Goal: Transaction & Acquisition: Subscribe to service/newsletter

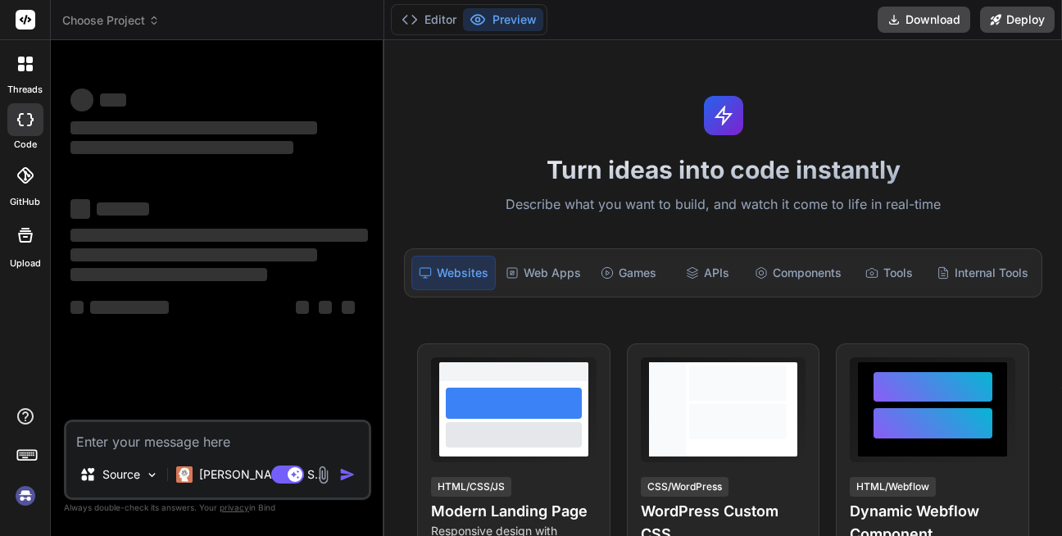
click at [194, 444] on textarea at bounding box center [217, 436] width 302 height 29
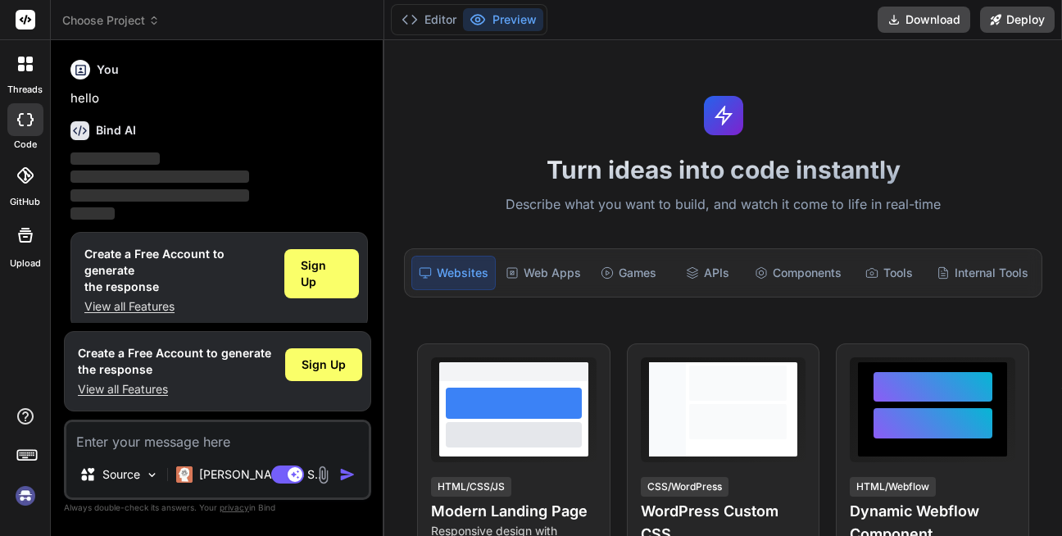
scroll to position [14, 0]
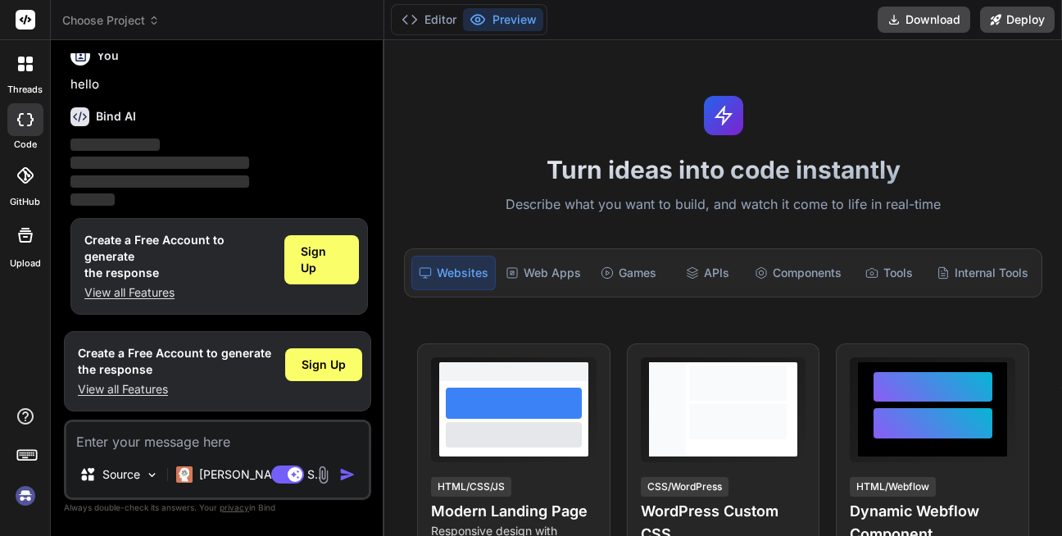
click at [165, 434] on textarea at bounding box center [217, 436] width 302 height 29
type textarea "x"
type textarea "as"
type textarea "x"
type textarea "asd"
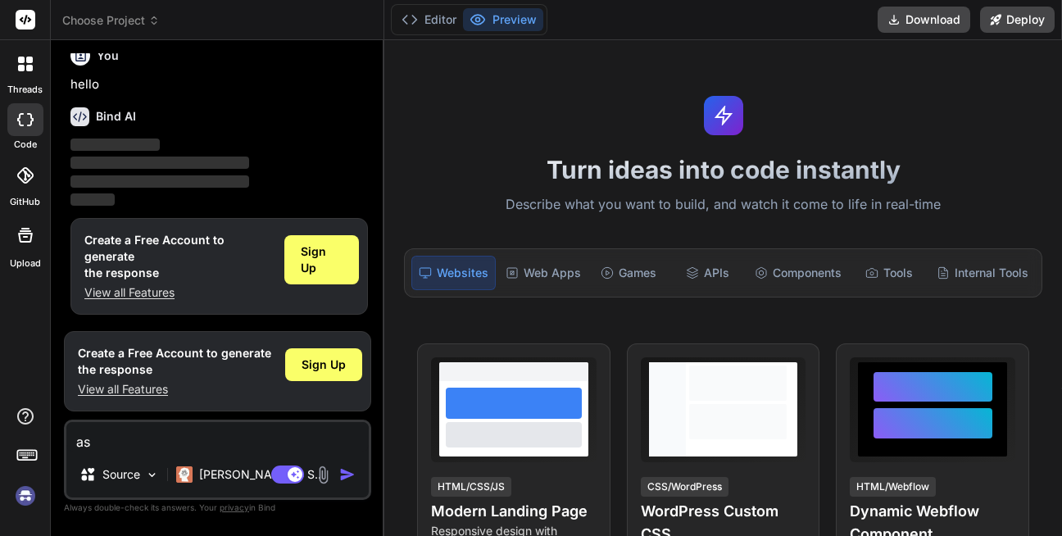
type textarea "x"
type textarea "asdf"
type textarea "x"
type textarea "asdf"
click at [343, 473] on img "button" at bounding box center [347, 474] width 16 height 16
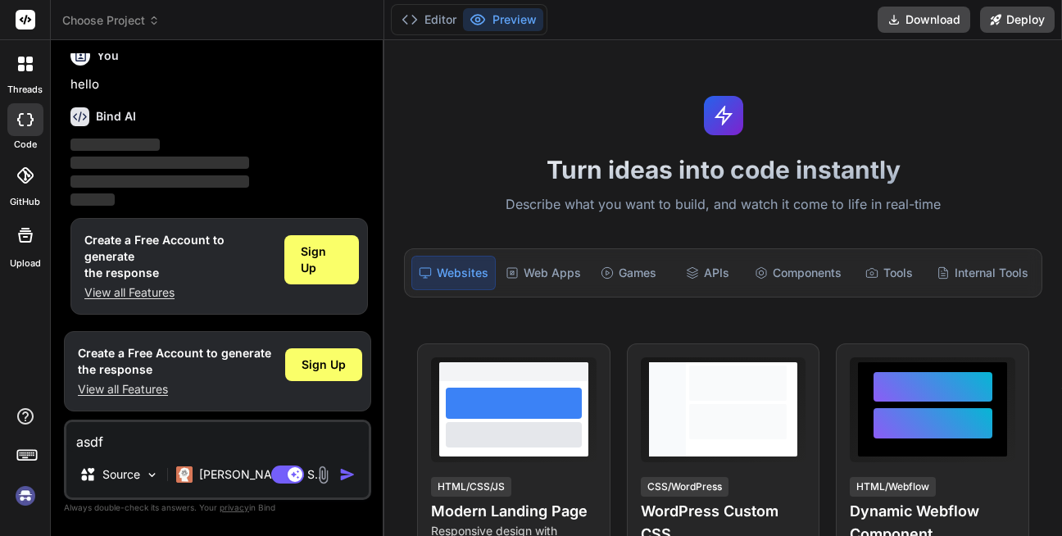
click at [343, 473] on img "button" at bounding box center [347, 474] width 16 height 16
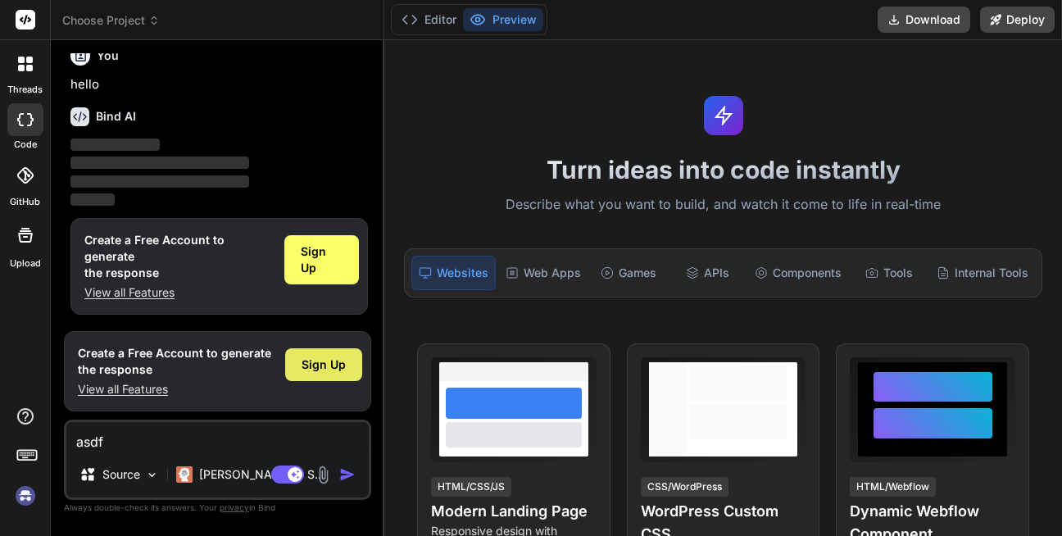
click at [338, 357] on span "Sign Up" at bounding box center [323, 364] width 44 height 16
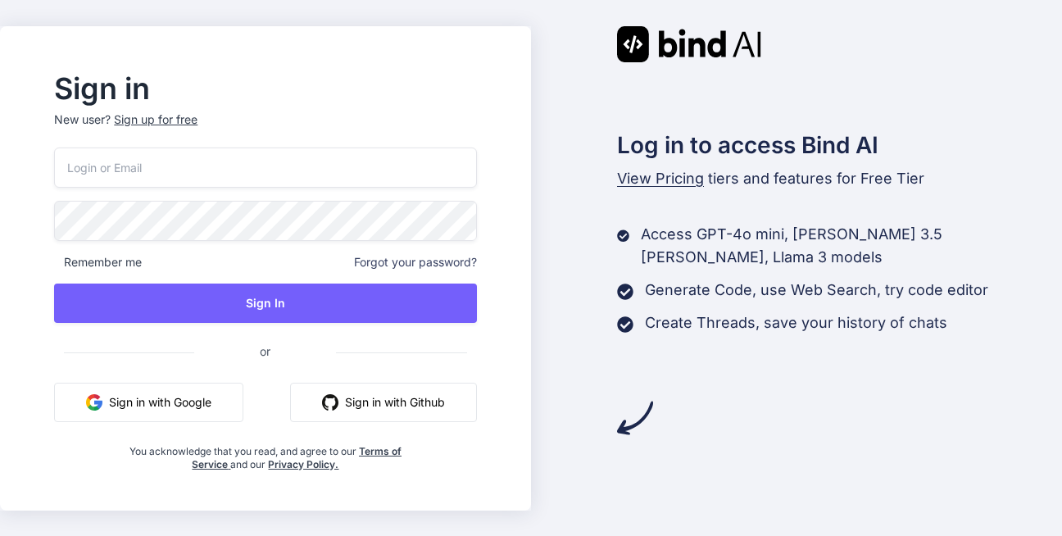
click at [197, 171] on input "email" at bounding box center [265, 167] width 422 height 40
type input "golukr703328@gmail.com"
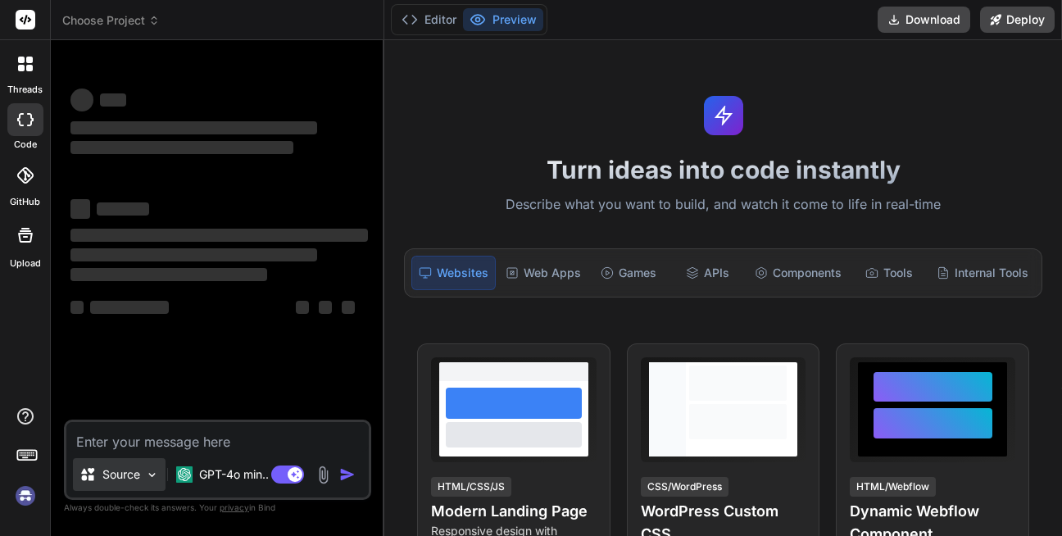
click at [147, 469] on img at bounding box center [152, 475] width 14 height 14
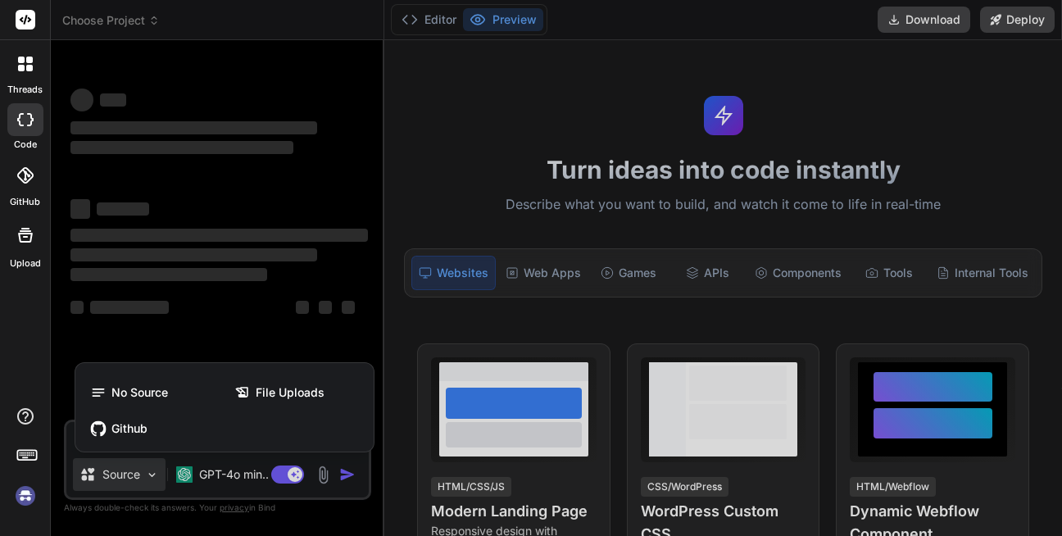
click at [335, 319] on div at bounding box center [531, 268] width 1062 height 536
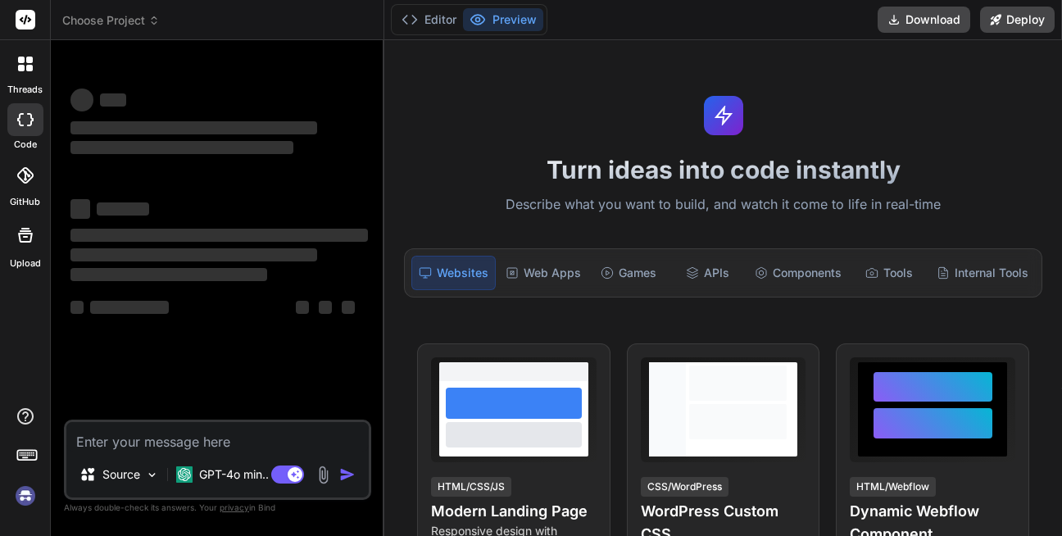
click at [200, 446] on textarea at bounding box center [217, 436] width 302 height 29
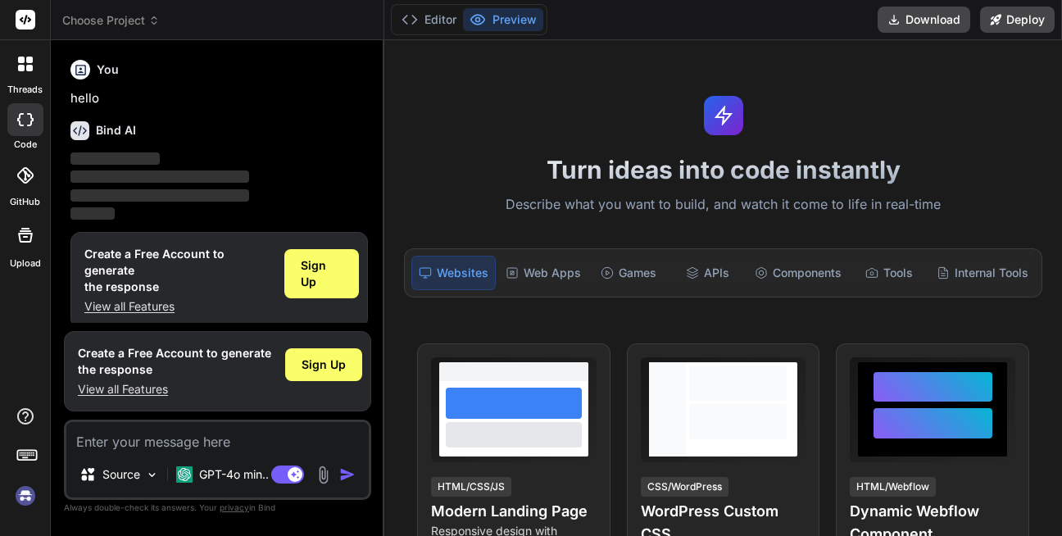
type textarea "x"
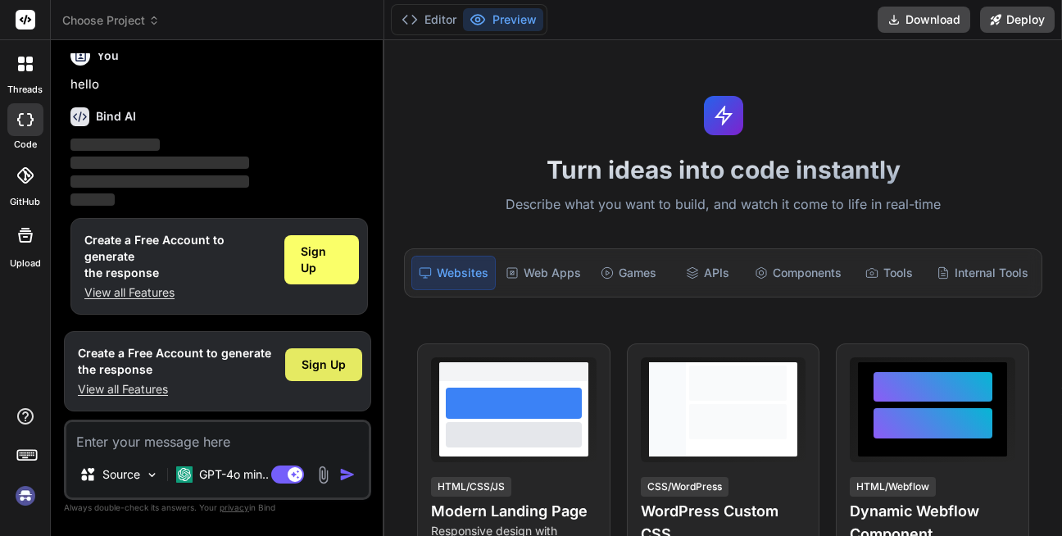
click at [313, 368] on span "Sign Up" at bounding box center [323, 364] width 44 height 16
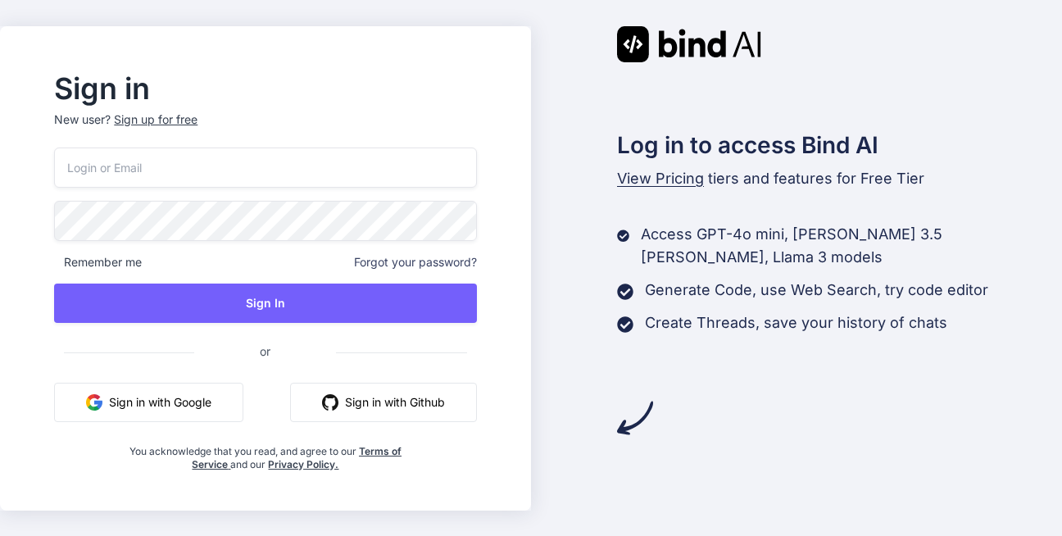
click at [224, 182] on input "email" at bounding box center [265, 167] width 422 height 40
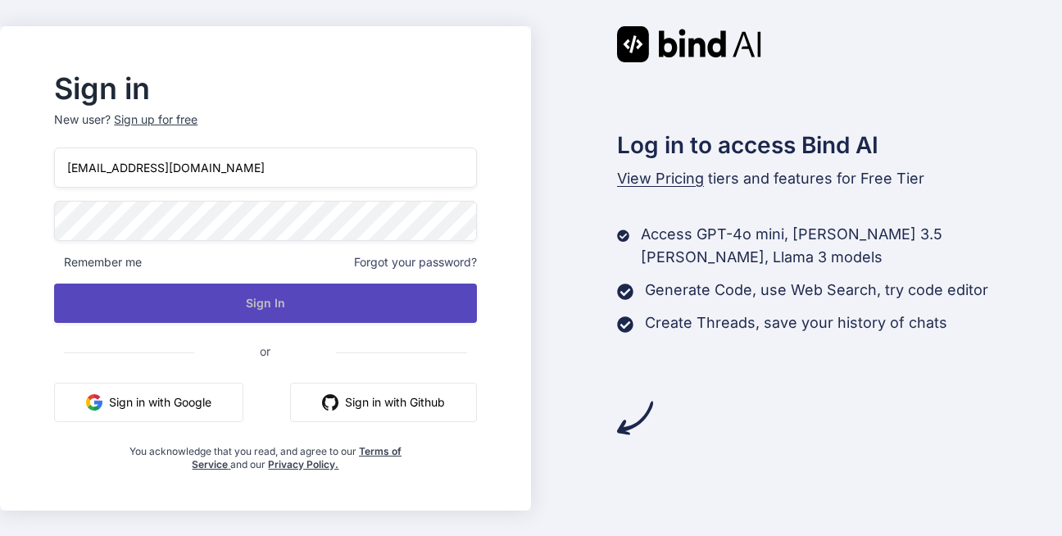
click at [283, 300] on button "Sign In" at bounding box center [265, 302] width 422 height 39
click at [199, 292] on button "Sign In" at bounding box center [265, 302] width 422 height 39
click at [280, 307] on button "Sign In" at bounding box center [265, 302] width 422 height 39
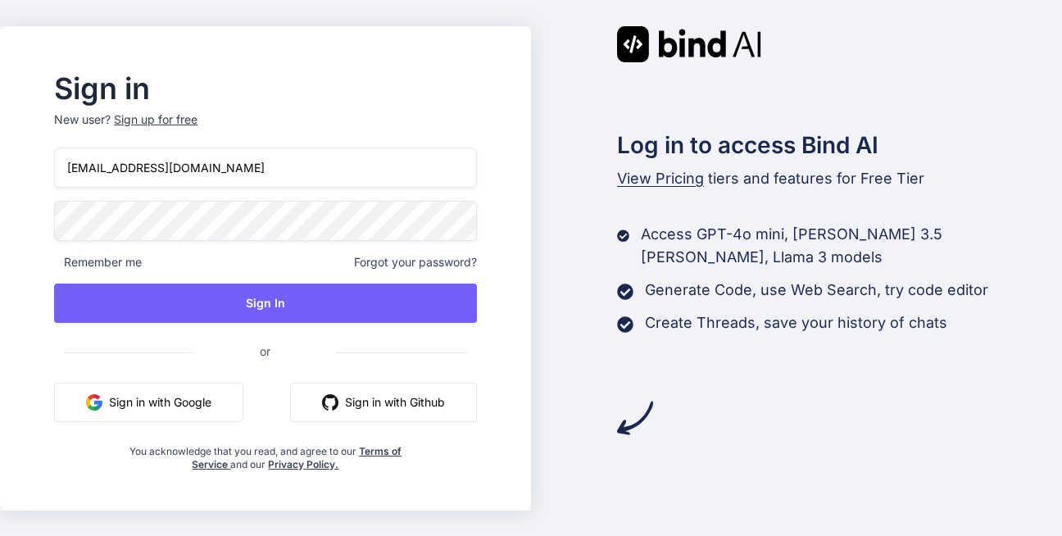
click at [152, 175] on input "golukr703328@gmail.com" at bounding box center [265, 167] width 422 height 40
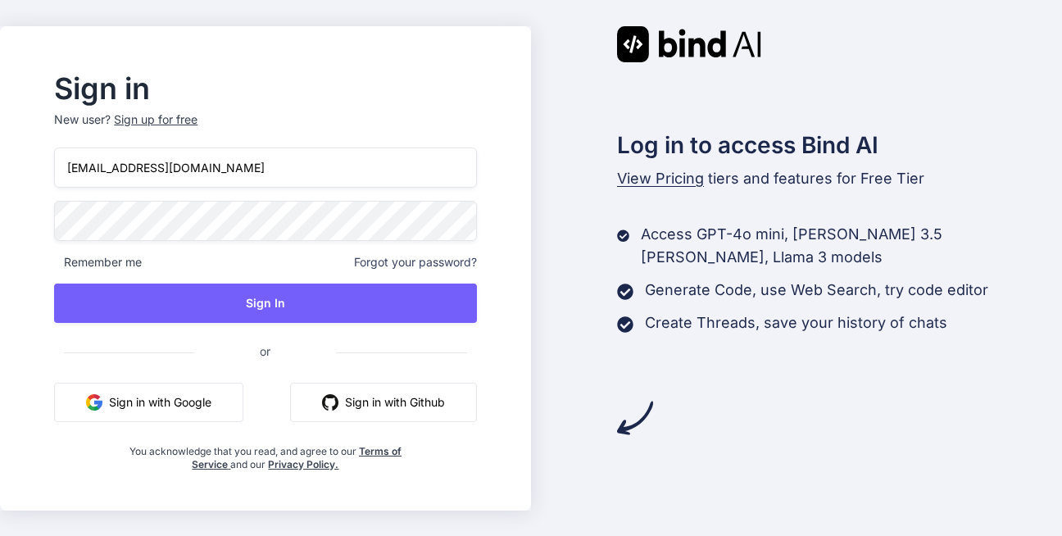
click at [152, 175] on input "golukr703328@gmail.com" at bounding box center [265, 167] width 422 height 40
click at [220, 171] on input "golukr703328@gmail.coman123@yopmail.com" at bounding box center [265, 167] width 422 height 40
type input "man123@yopmail.com"
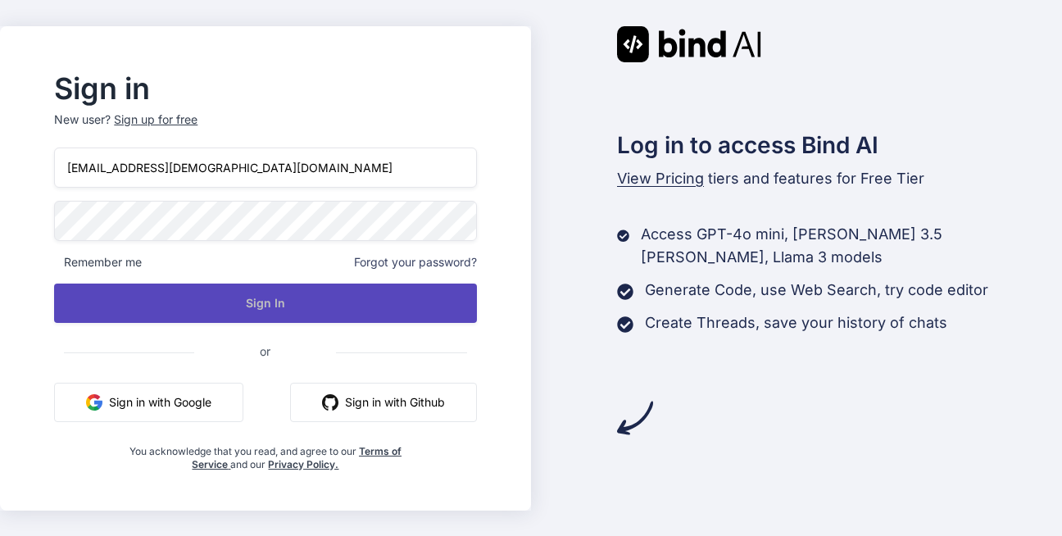
click at [229, 317] on button "Sign In" at bounding box center [265, 302] width 422 height 39
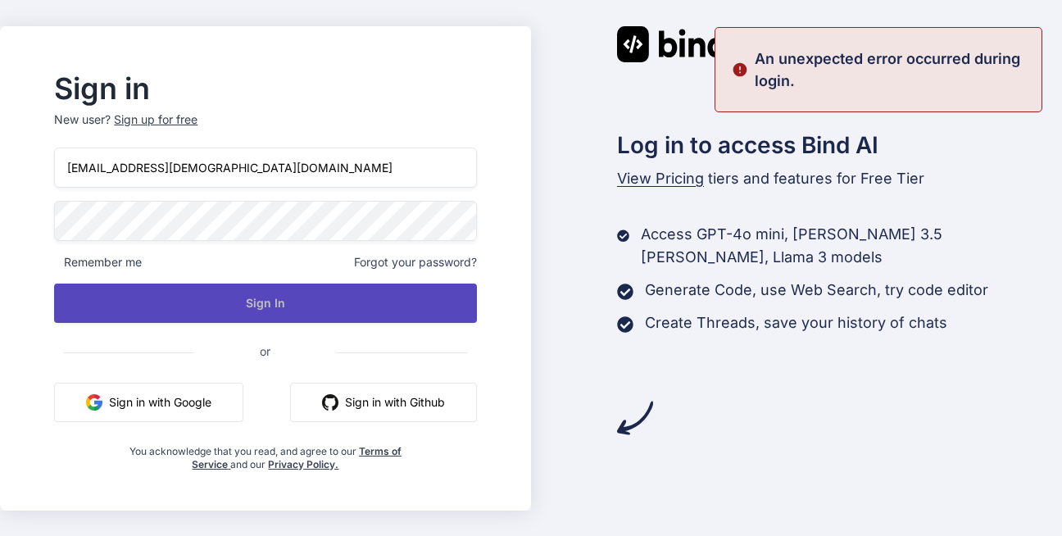
click at [251, 305] on button "Sign In" at bounding box center [265, 302] width 422 height 39
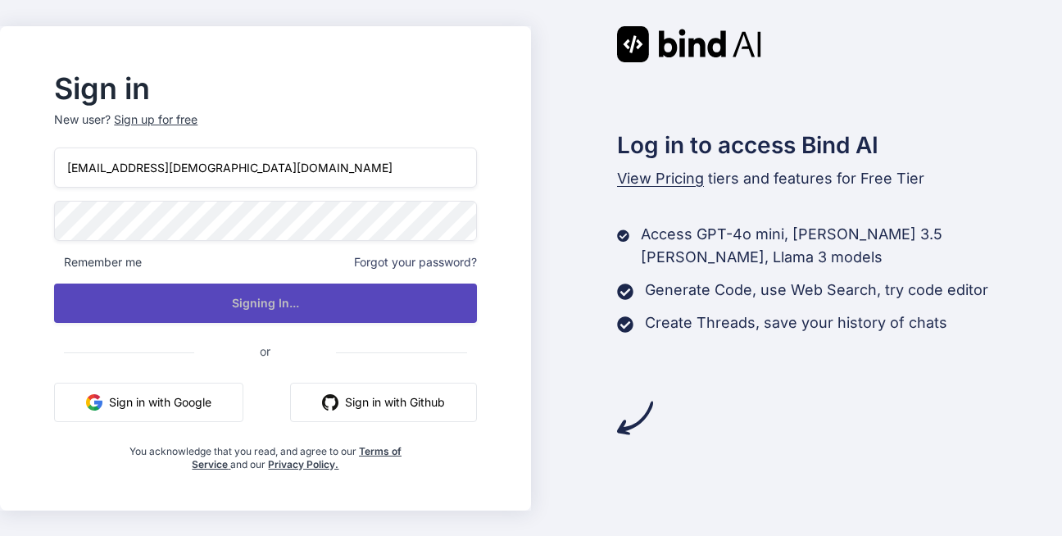
click at [251, 305] on button "Signing In..." at bounding box center [265, 302] width 422 height 39
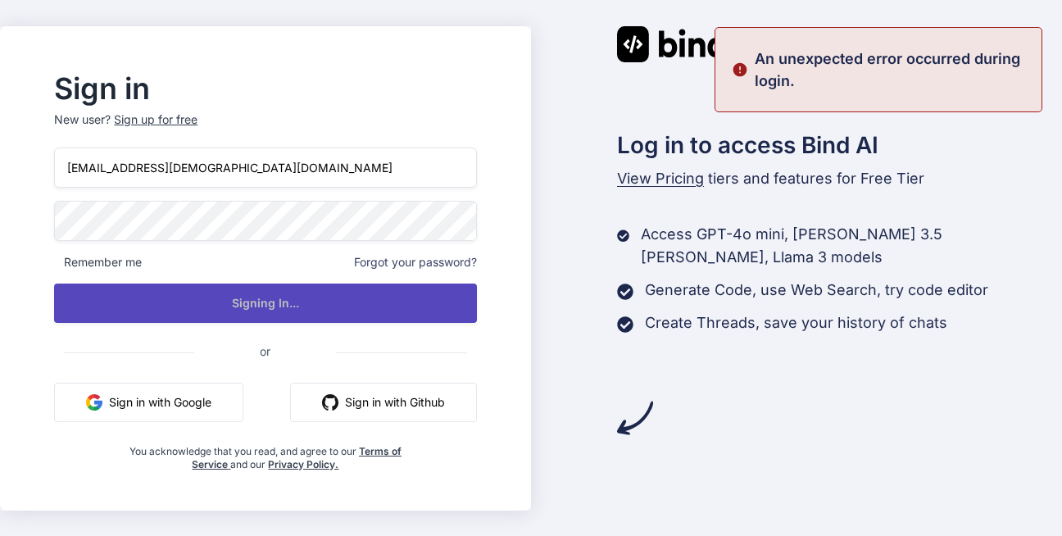
click at [251, 305] on button "Signing In..." at bounding box center [265, 302] width 422 height 39
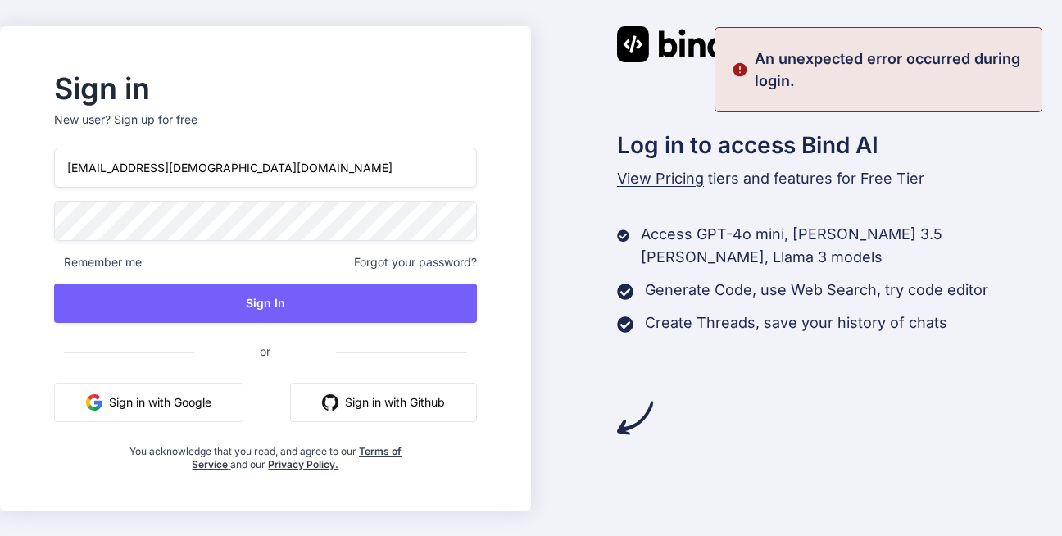
click at [187, 121] on div "Sign up for free" at bounding box center [156, 119] width 84 height 16
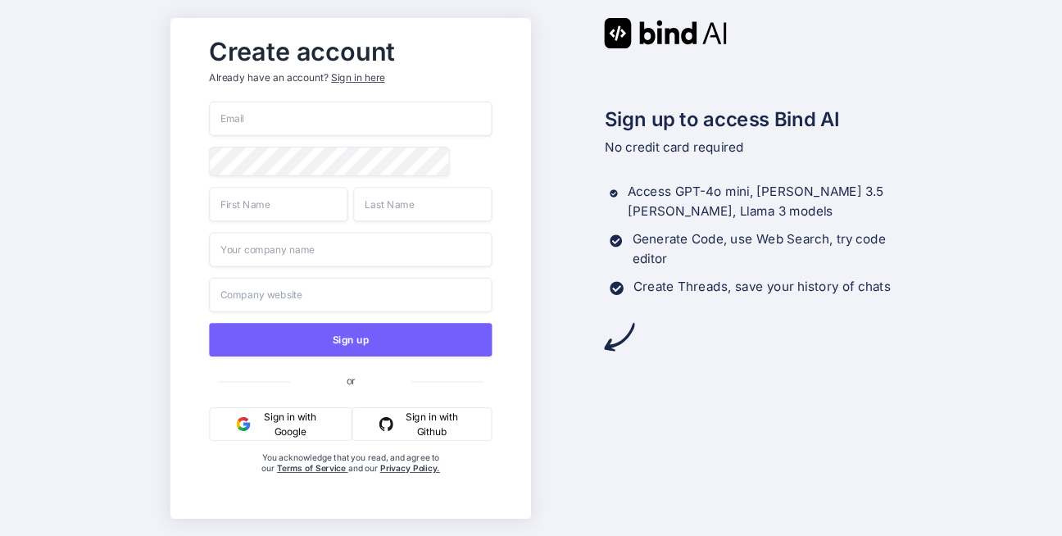
click at [323, 126] on input "email" at bounding box center [350, 119] width 283 height 34
